Goal: Task Accomplishment & Management: Manage account settings

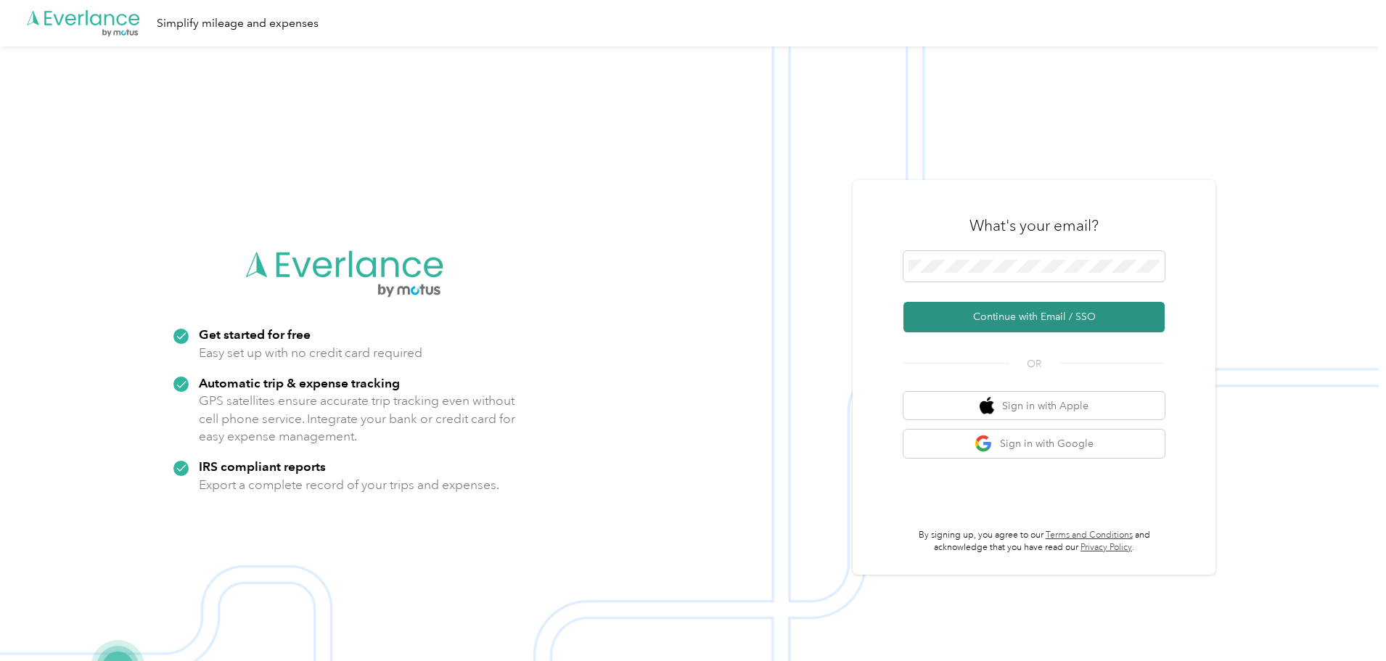
click at [1030, 319] on button "Continue with Email / SSO" at bounding box center [1033, 317] width 261 height 30
click at [1051, 309] on button "Continue with Email / SSO" at bounding box center [1033, 317] width 261 height 30
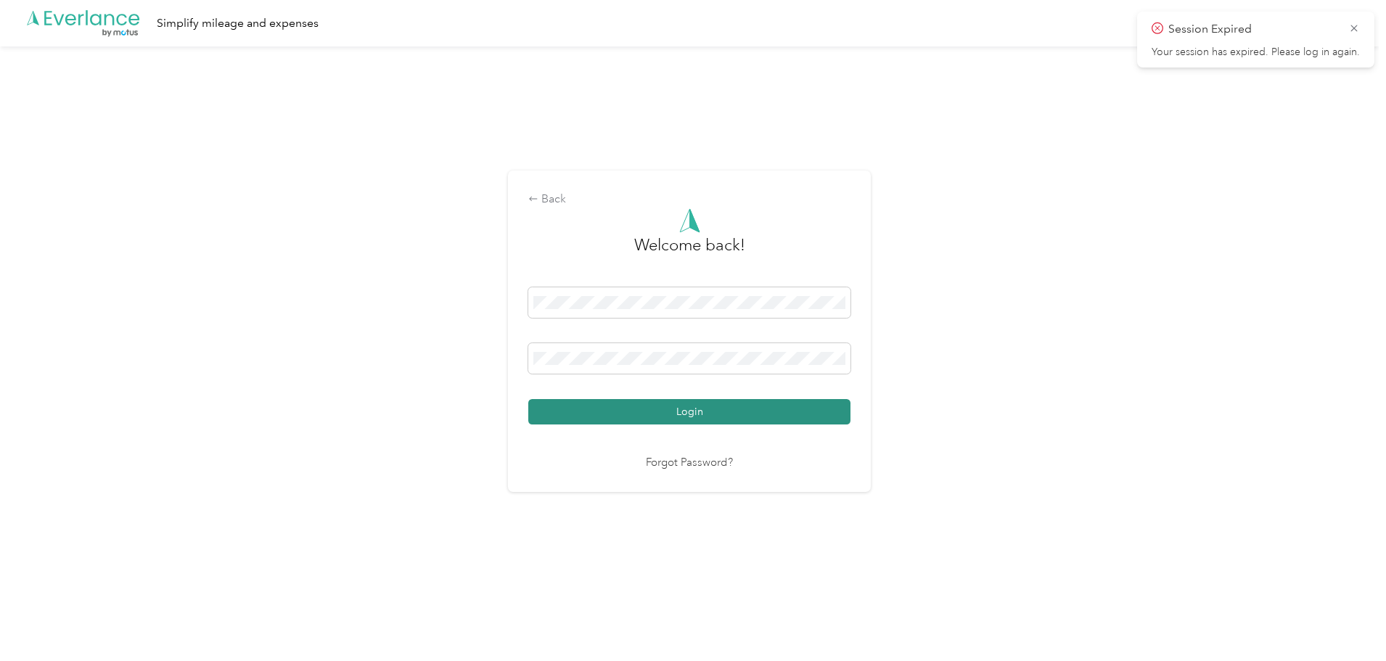
click at [668, 419] on button "Login" at bounding box center [689, 411] width 322 height 25
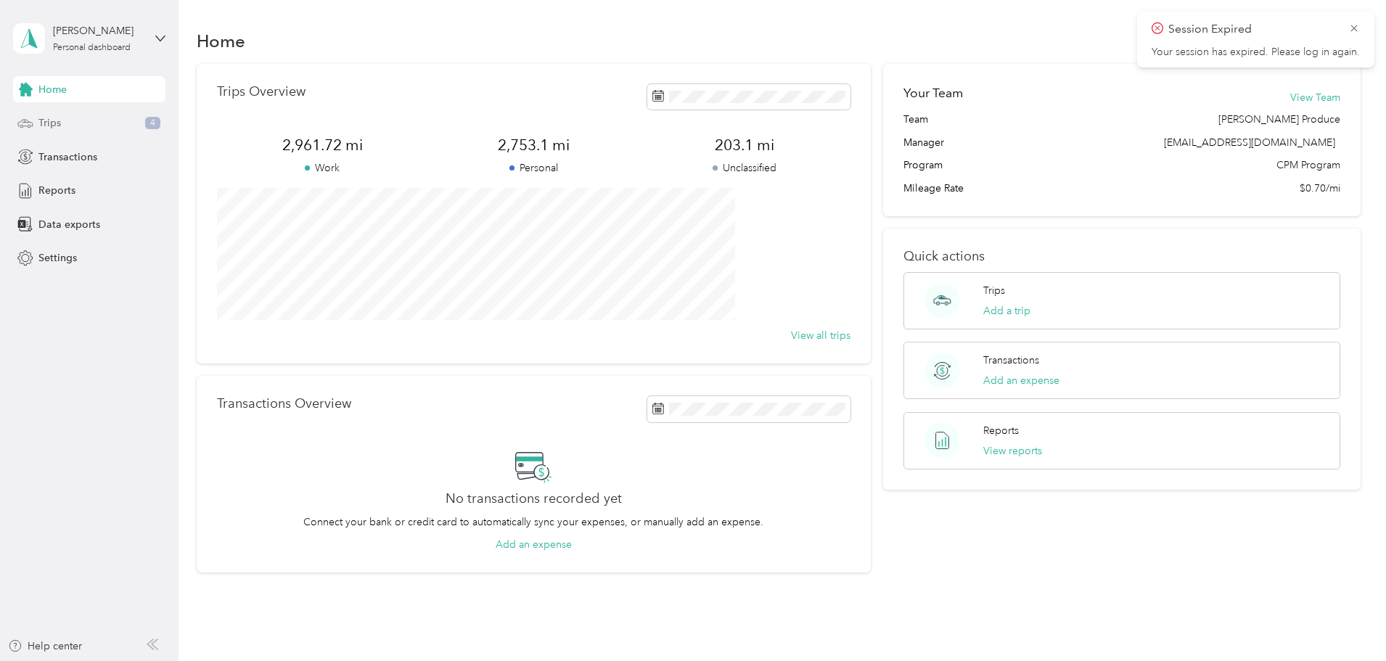
click at [55, 128] on span "Trips" at bounding box center [49, 122] width 22 height 15
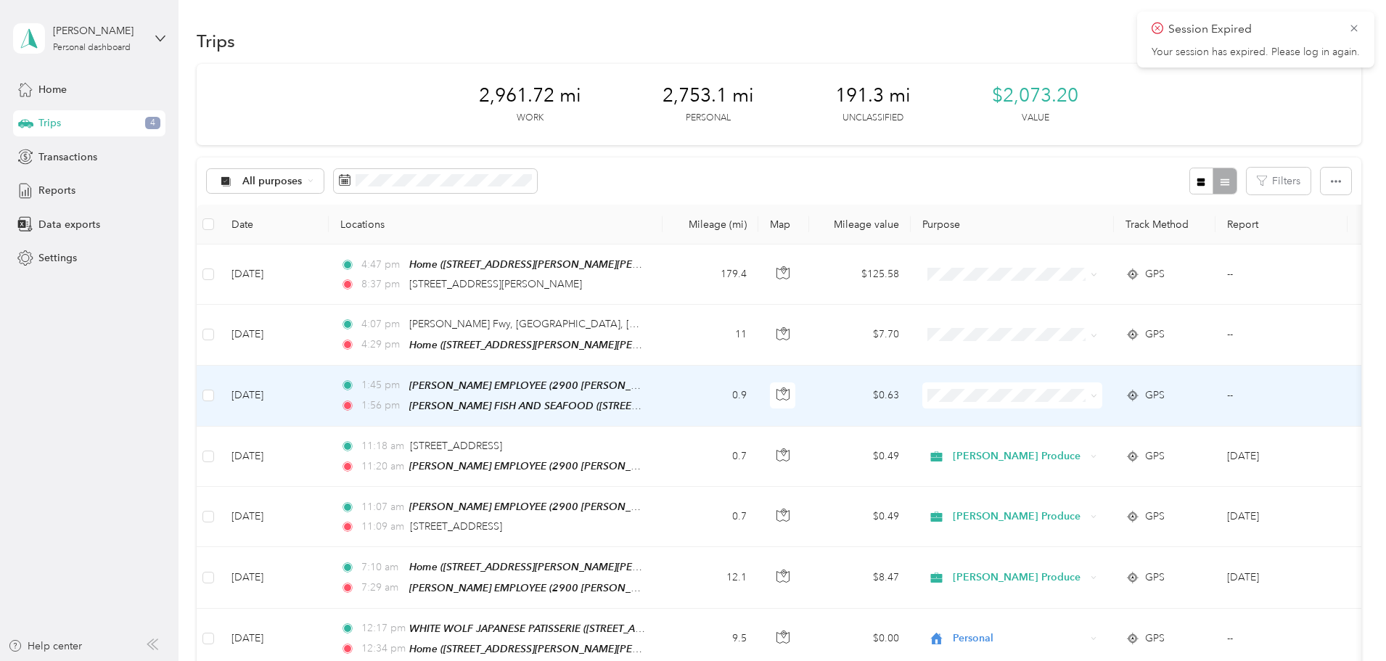
click at [1097, 395] on icon at bounding box center [1094, 396] width 7 height 7
click at [1059, 451] on li "Personal" at bounding box center [1109, 445] width 180 height 25
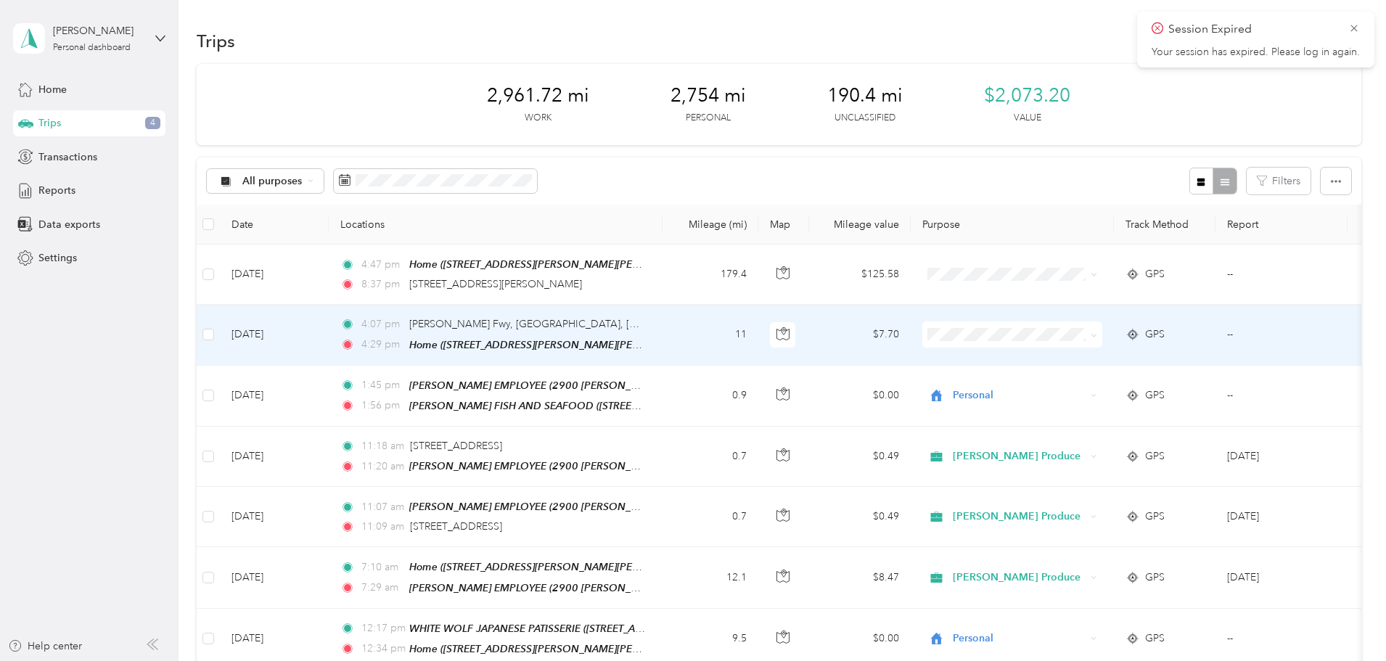
click at [758, 335] on td "11" at bounding box center [711, 335] width 96 height 60
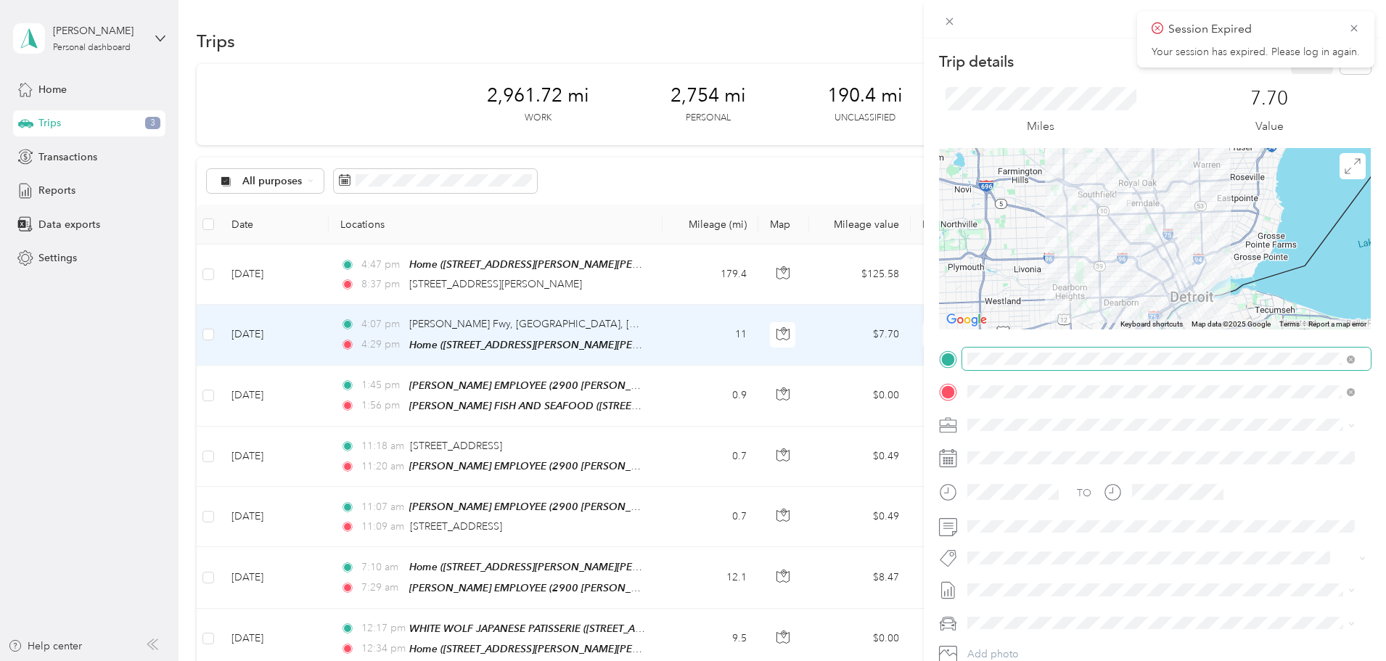
click at [1082, 366] on span at bounding box center [1166, 359] width 409 height 23
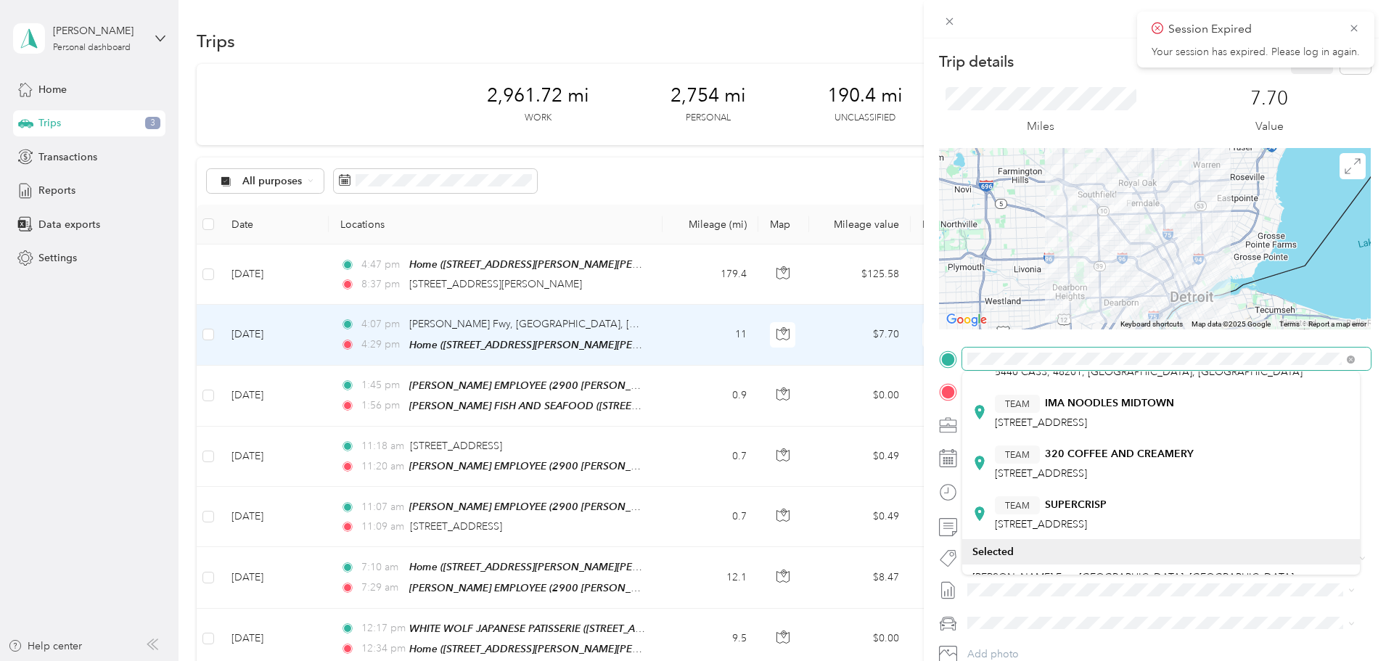
scroll to position [168, 0]
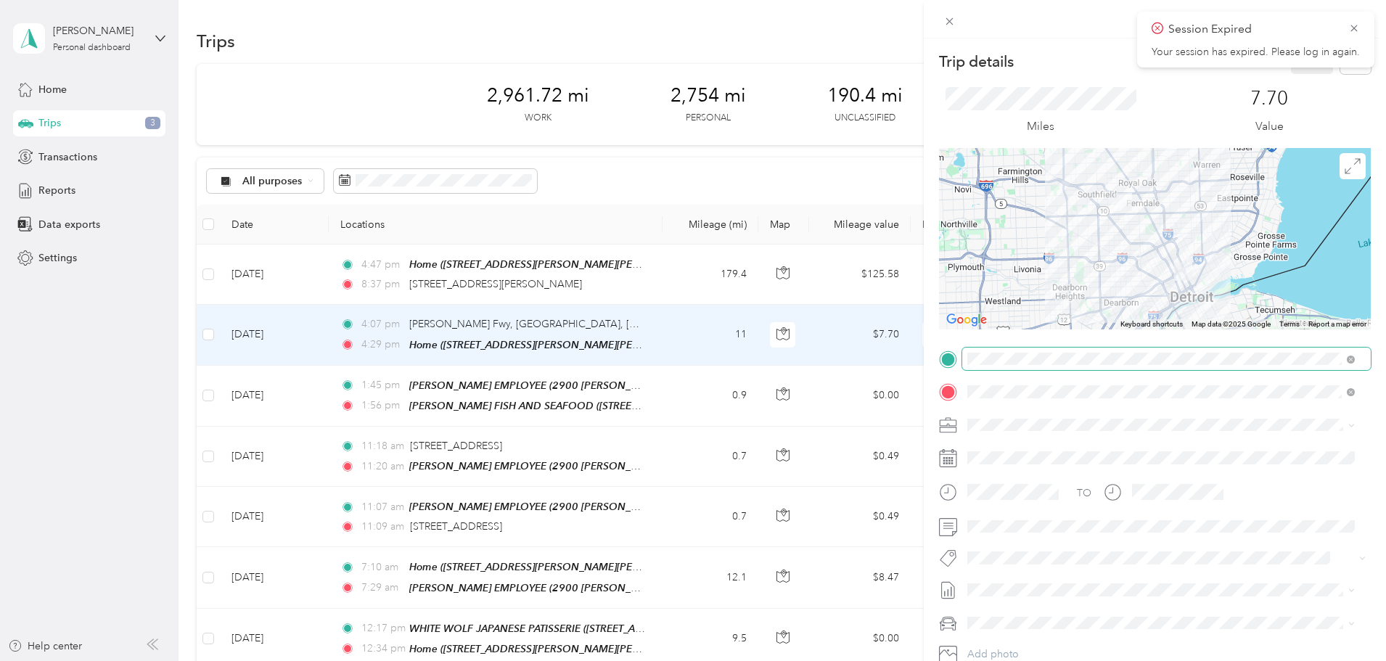
click at [1356, 365] on span at bounding box center [1166, 359] width 409 height 23
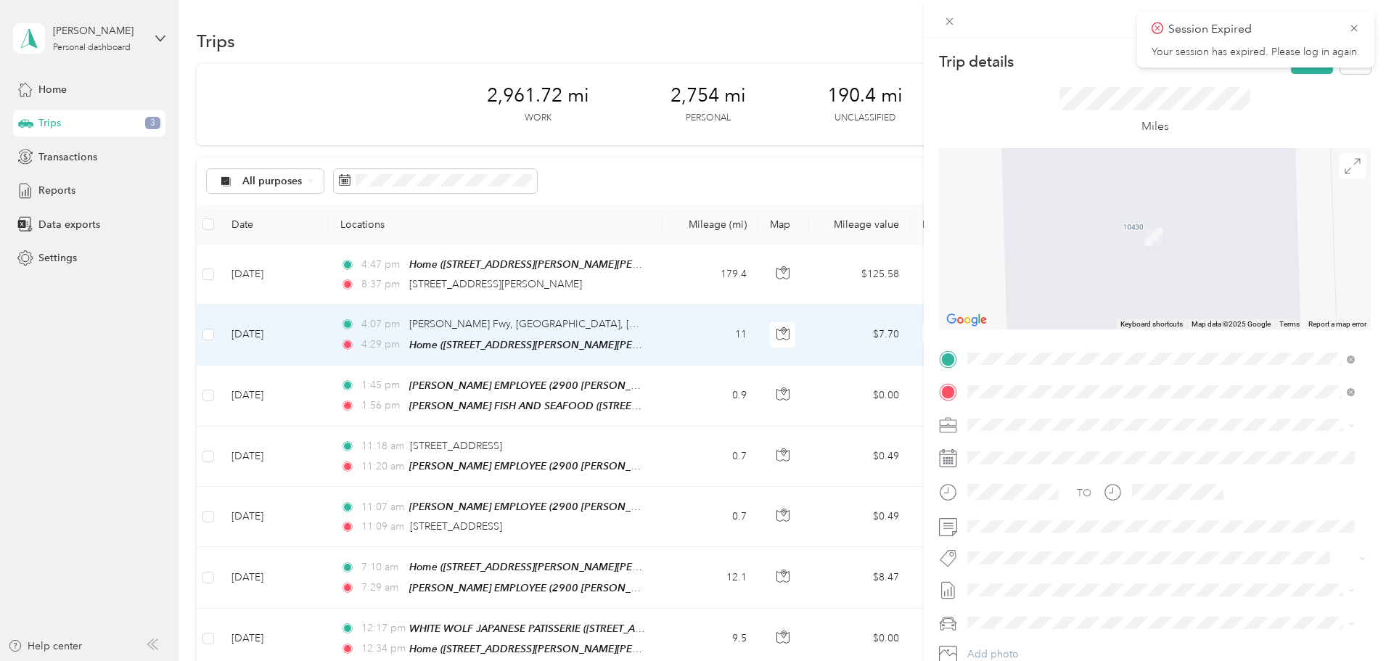
click at [1099, 471] on strong "[PERSON_NAME] EMPLOYEE" at bounding box center [1117, 469] width 144 height 13
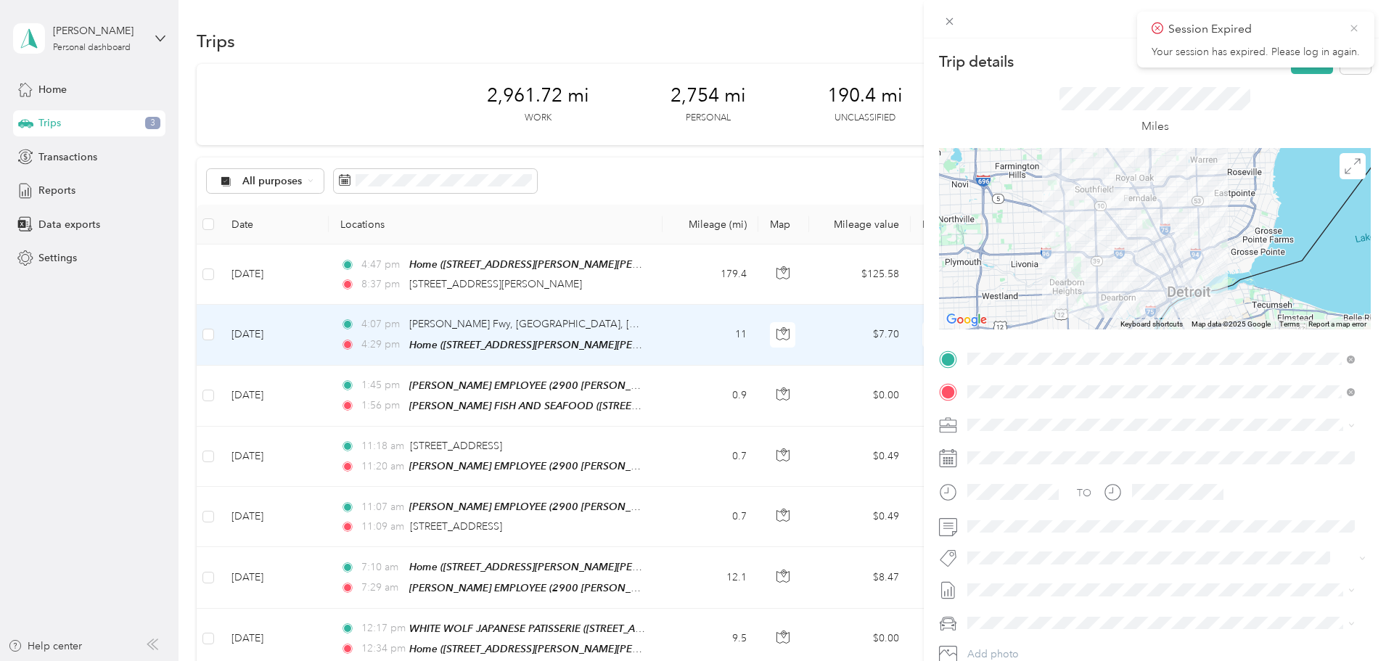
click at [1355, 31] on icon at bounding box center [1354, 28] width 12 height 13
click at [1298, 57] on button "Save" at bounding box center [1312, 61] width 42 height 25
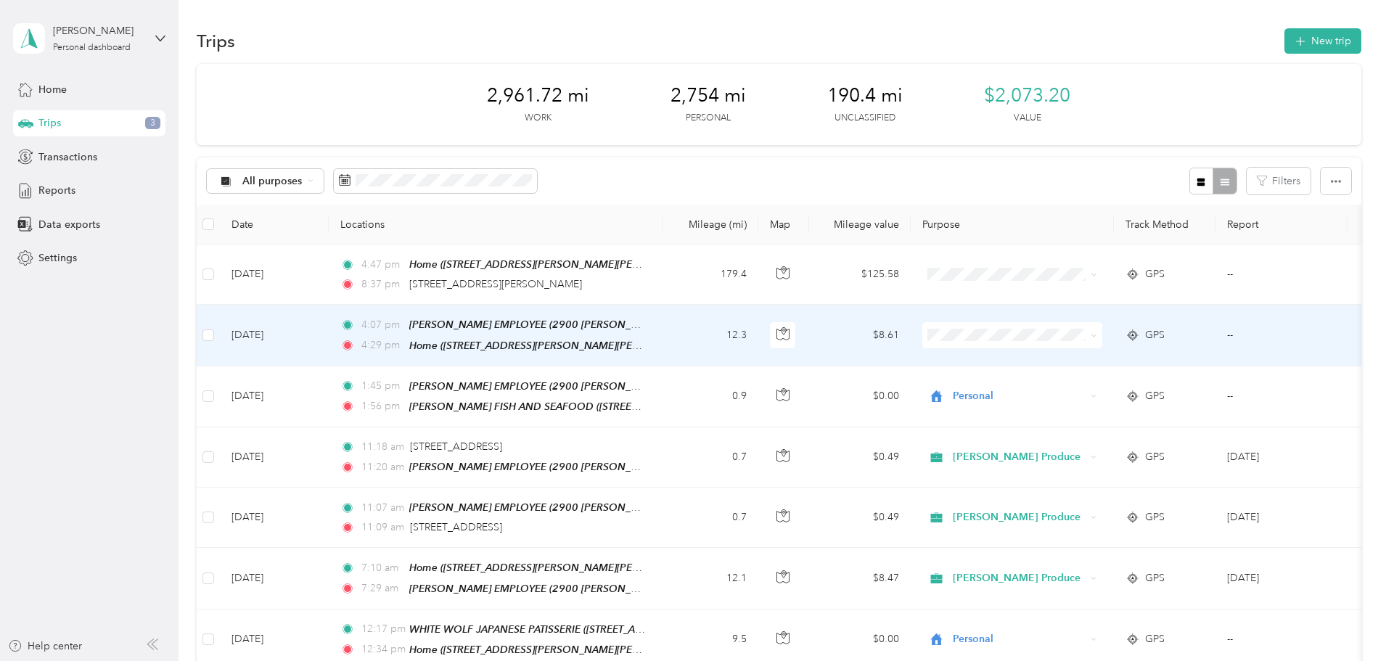
click at [1109, 359] on span "[PERSON_NAME] Produce" at bounding box center [1122, 360] width 134 height 15
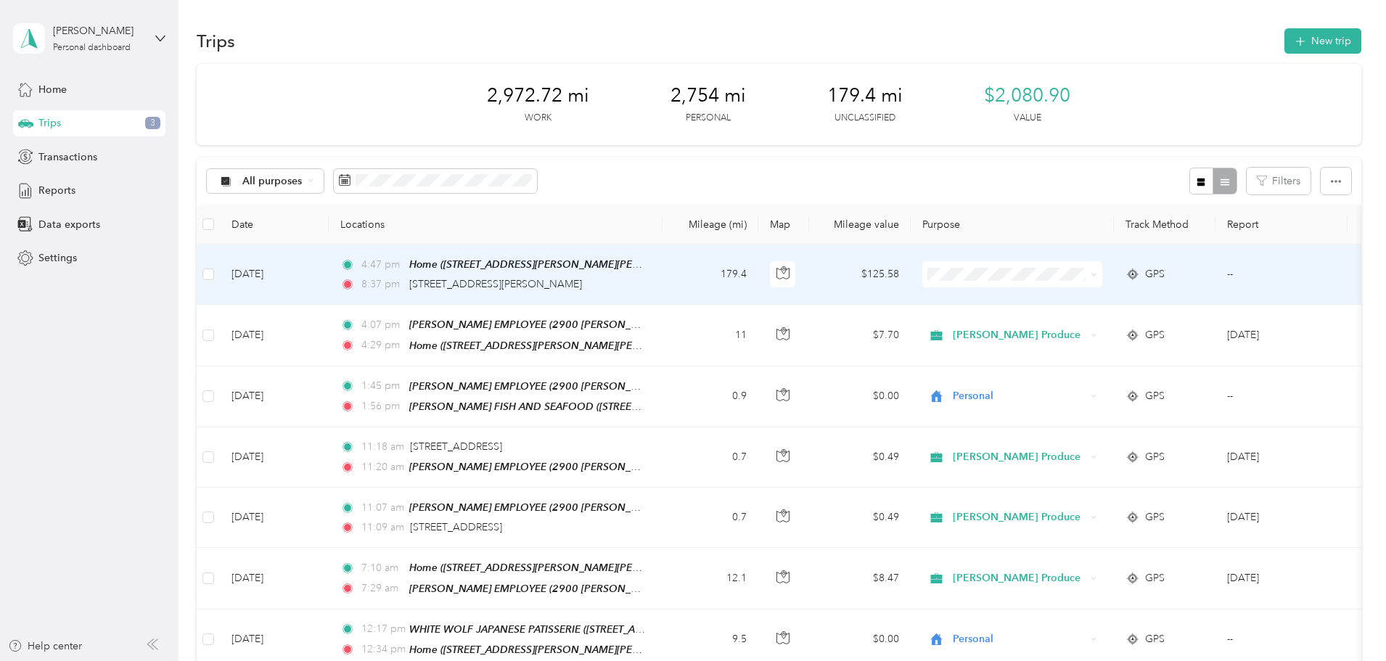
click at [645, 280] on div "8:37 pm [STREET_ADDRESS][PERSON_NAME]" at bounding box center [492, 284] width 305 height 16
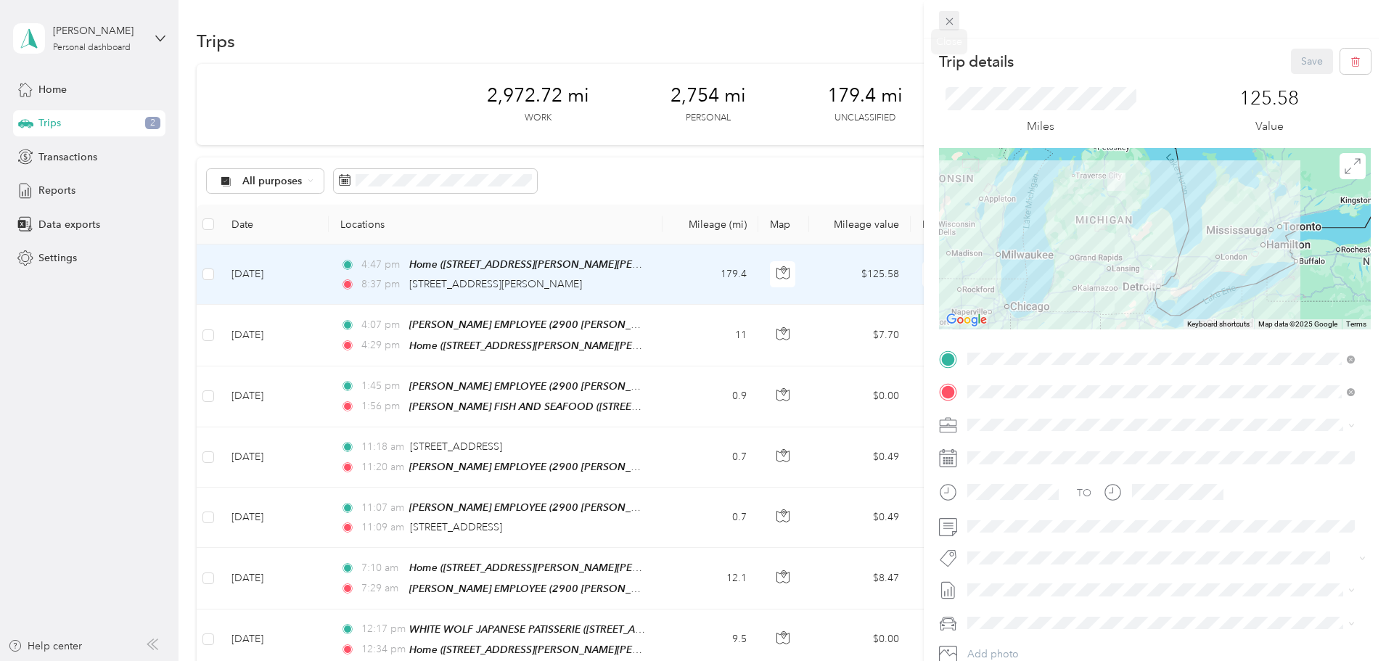
click at [948, 20] on icon at bounding box center [949, 21] width 7 height 7
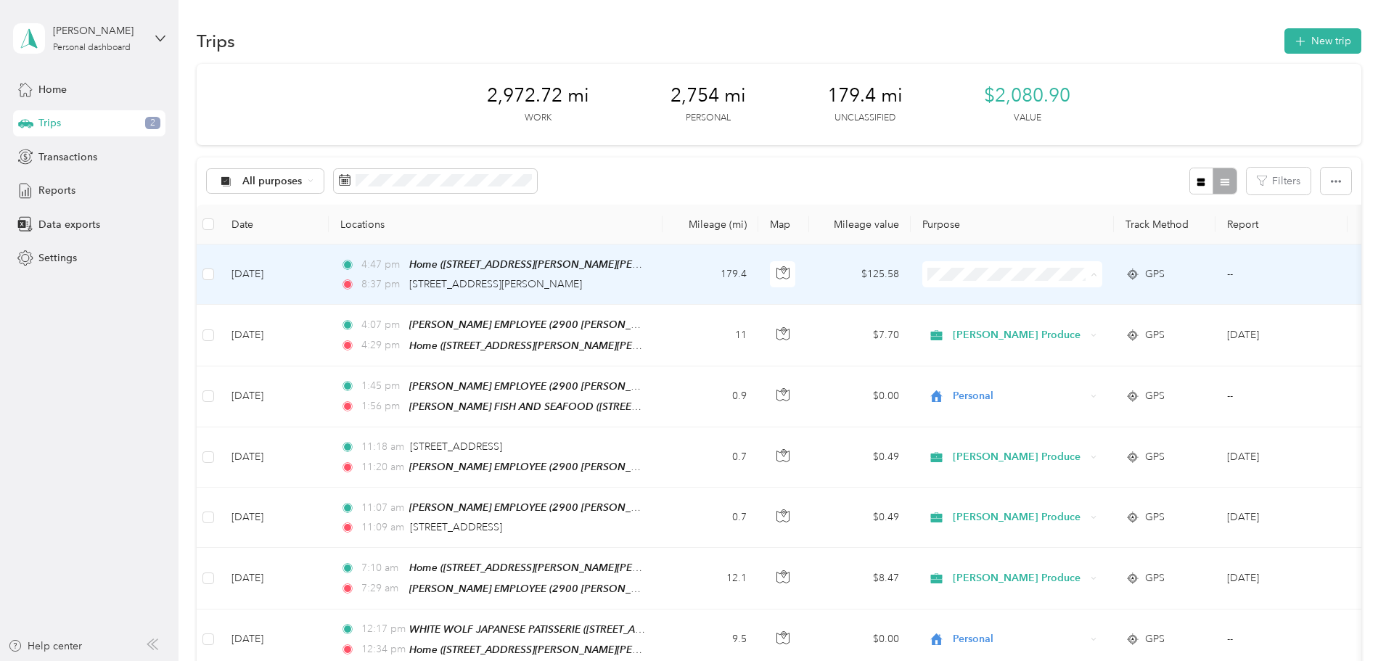
click at [1071, 325] on span "Personal" at bounding box center [1122, 326] width 134 height 15
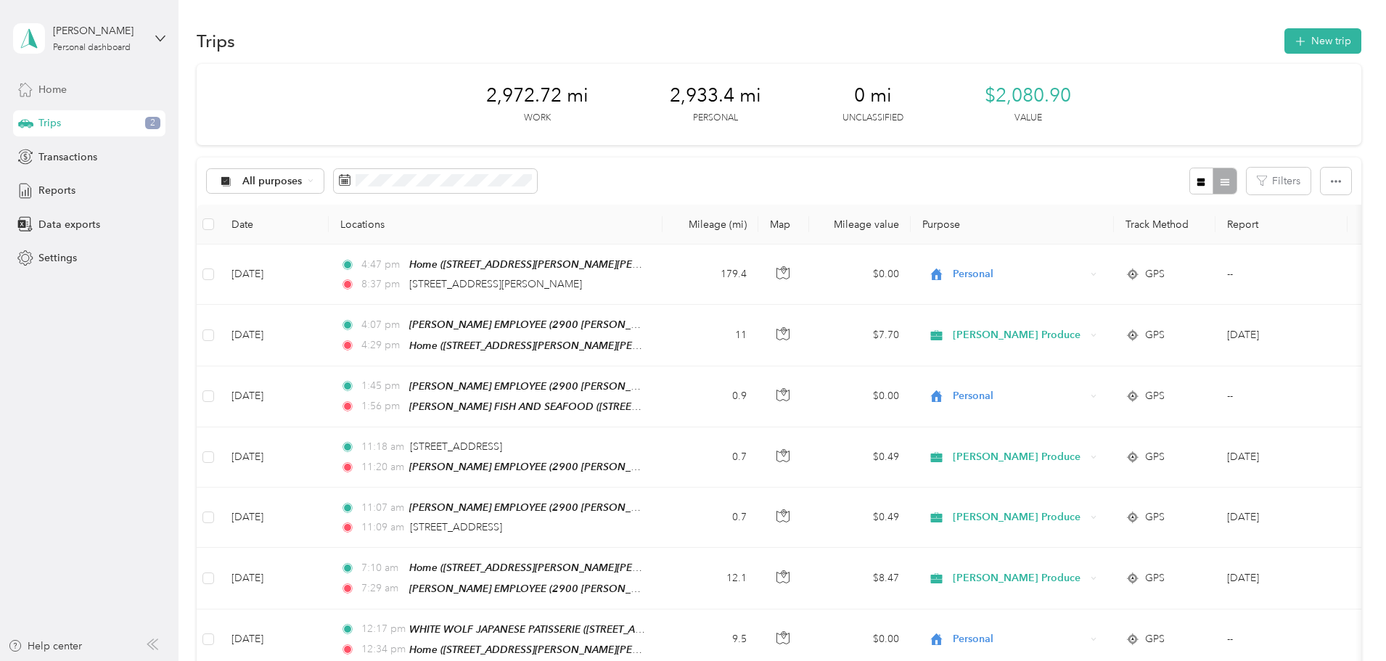
click at [64, 92] on span "Home" at bounding box center [52, 89] width 28 height 15
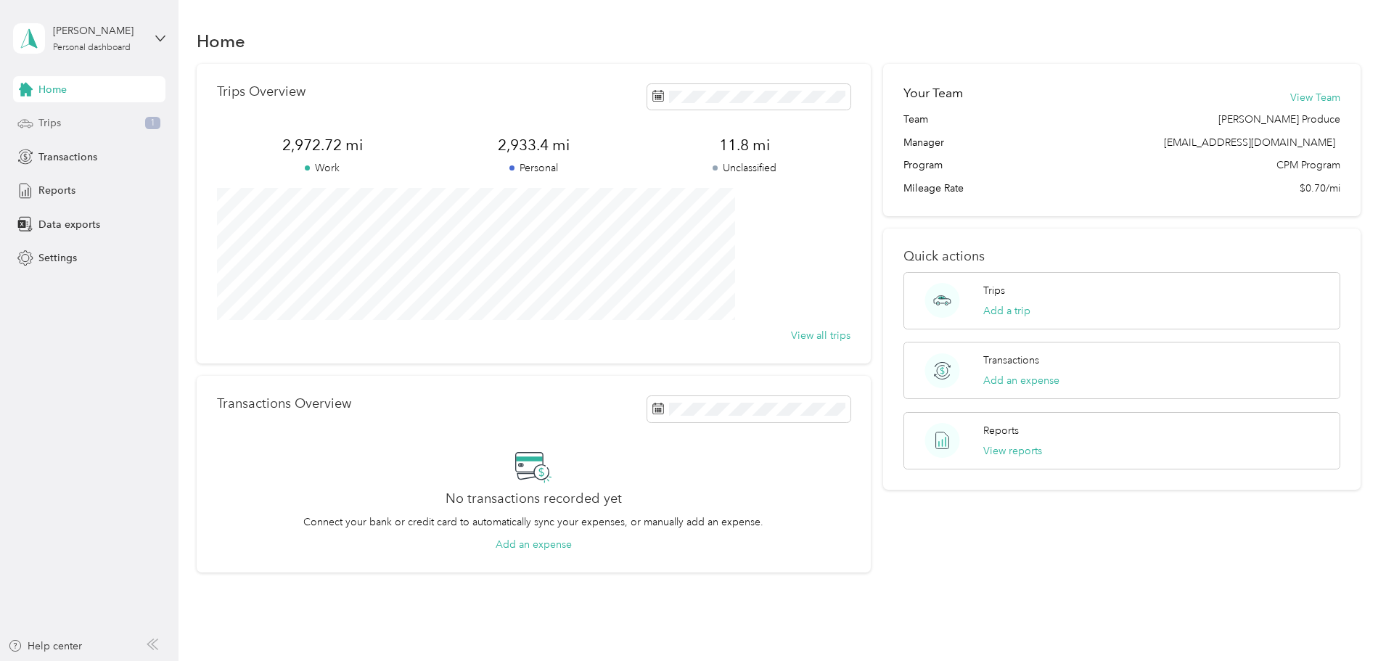
click at [86, 131] on div "Trips 1" at bounding box center [89, 123] width 152 height 26
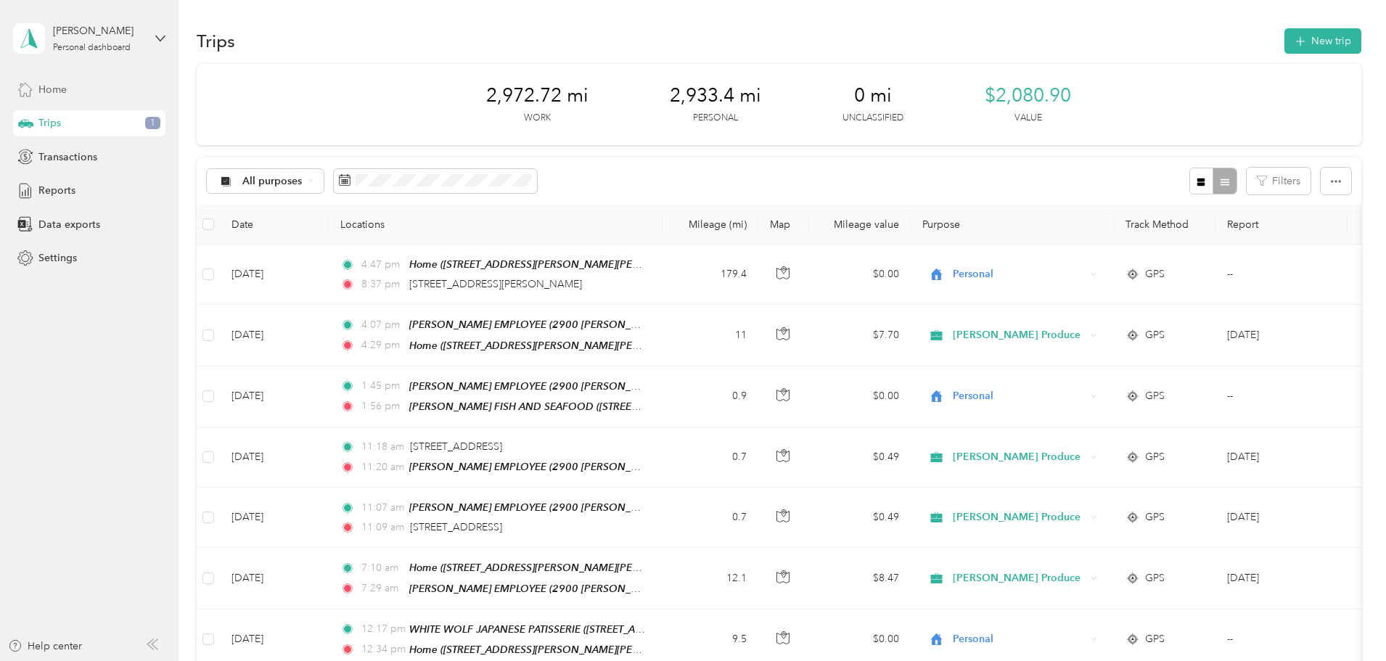
click at [74, 96] on div "Home" at bounding box center [89, 89] width 152 height 26
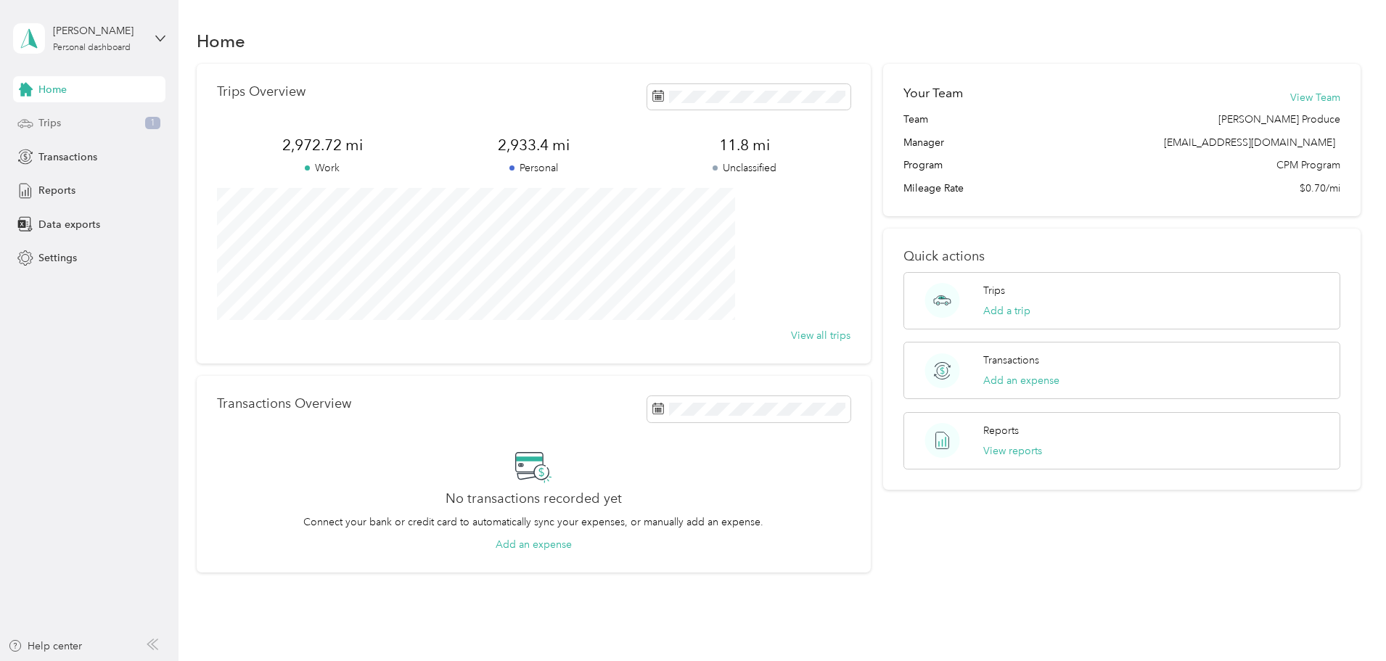
click at [49, 123] on span "Trips" at bounding box center [49, 122] width 22 height 15
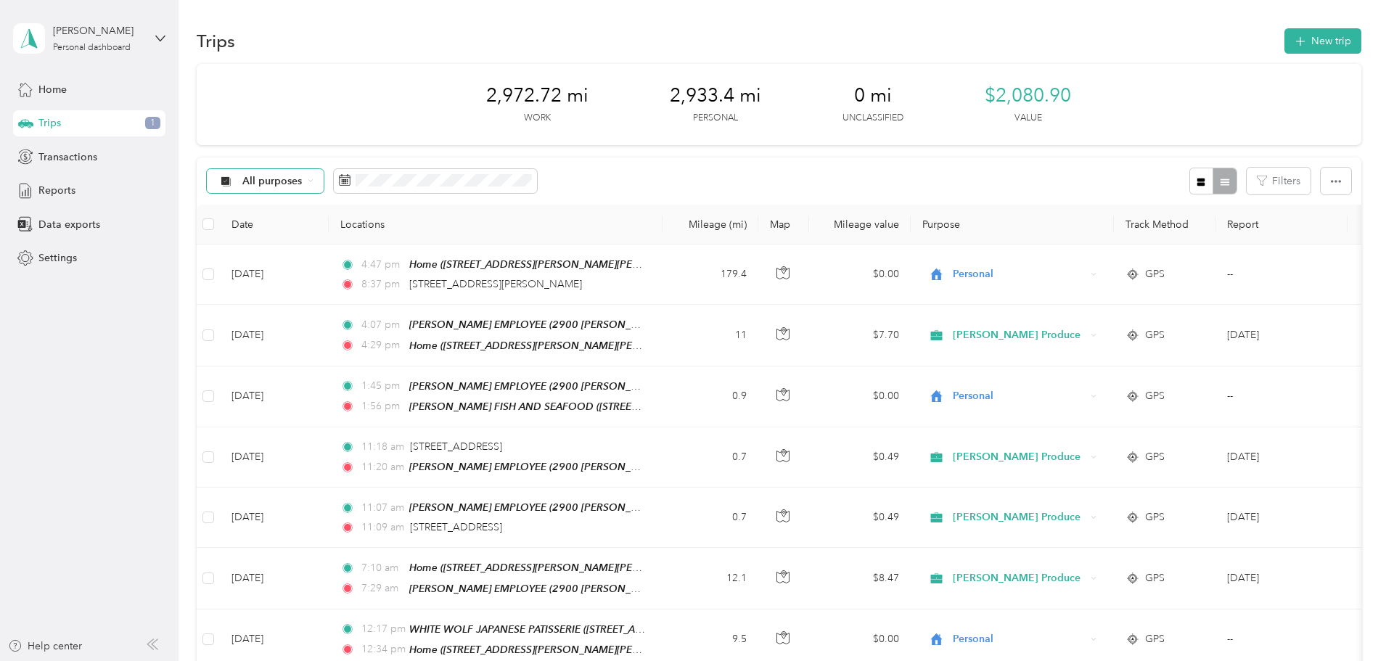
click at [324, 192] on div "All purposes" at bounding box center [266, 181] width 118 height 25
click at [376, 232] on span "Unclassified" at bounding box center [404, 232] width 128 height 15
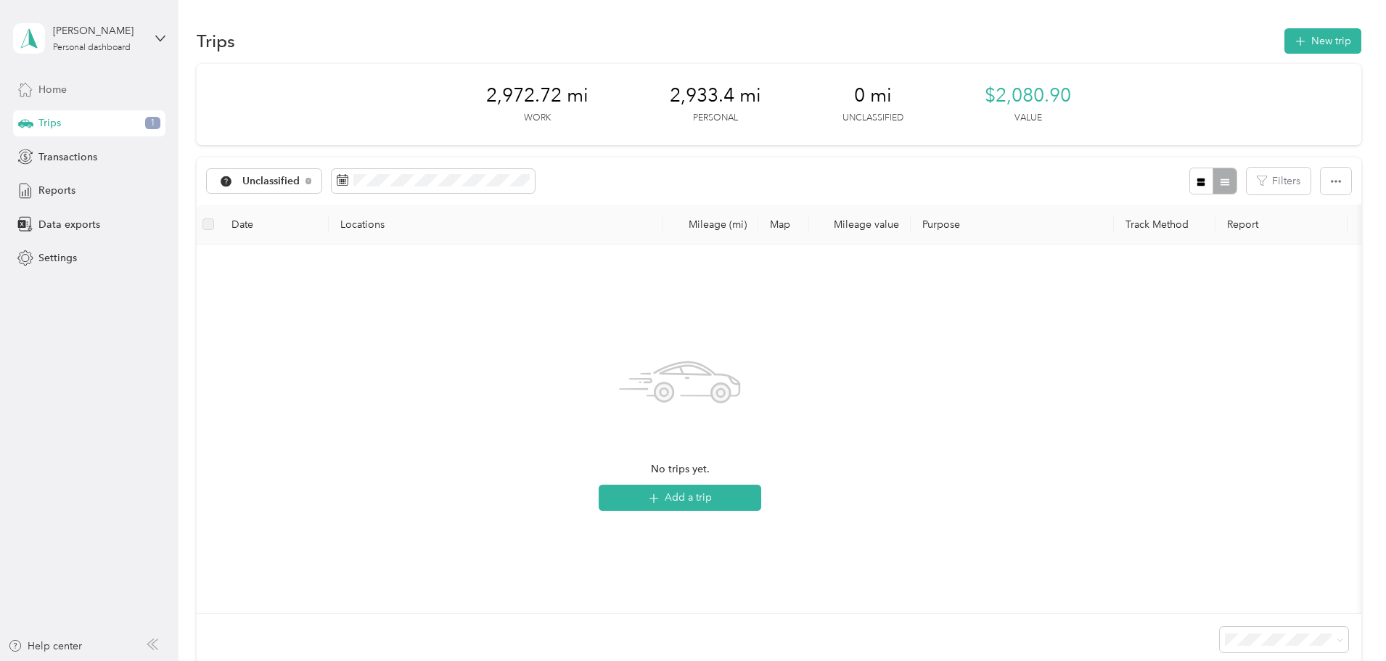
click at [54, 90] on span "Home" at bounding box center [52, 89] width 28 height 15
